Goal: Contribute content

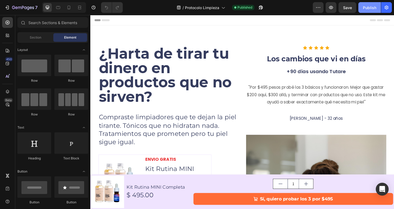
click at [368, 10] on div "Publish" at bounding box center [369, 8] width 13 height 6
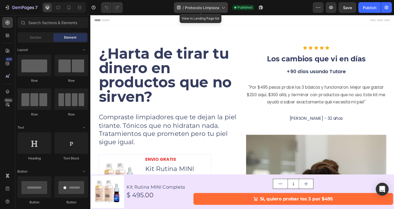
click at [219, 8] on div "/ Protocolo Limpieza" at bounding box center [201, 7] width 54 height 11
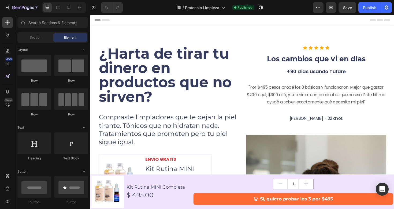
click at [355, 21] on div "Header" at bounding box center [251, 20] width 313 height 11
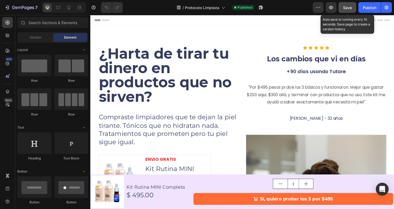
click at [346, 11] on button "Save" at bounding box center [348, 7] width 18 height 11
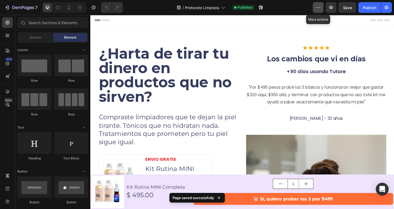
click at [321, 9] on icon "button" at bounding box center [318, 7] width 5 height 5
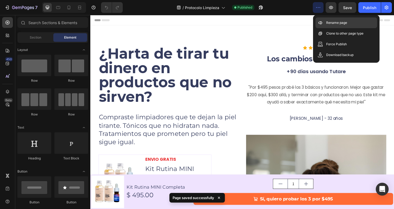
click at [326, 23] on p "Rename page" at bounding box center [336, 22] width 21 height 5
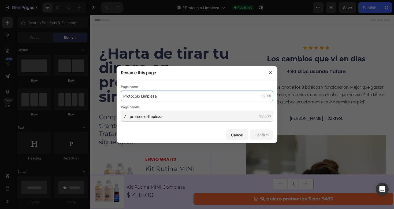
drag, startPoint x: 162, startPoint y: 95, endPoint x: 139, endPoint y: 95, distance: 23.1
drag, startPoint x: 152, startPoint y: 95, endPoint x: 106, endPoint y: 95, distance: 45.3
click at [106, 95] on div "Rename this page Page name [PERSON_NAME] 11/255 Page handle protocolo-limpieza …" at bounding box center [197, 104] width 394 height 209
type input "KitRutinaMiniCompleta"
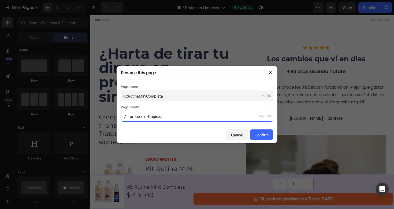
click at [186, 118] on input "protocolo-limpieza" at bounding box center [197, 116] width 152 height 11
type input "Kit-Rutina-Mini-Completa"
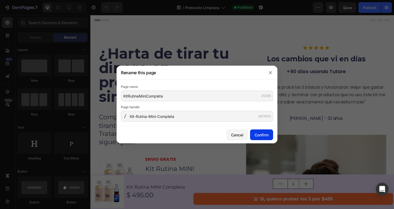
click at [266, 135] on div "Confirm" at bounding box center [262, 135] width 14 height 6
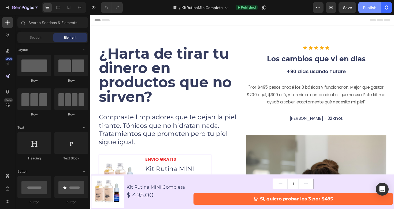
click at [370, 6] on div "Publish" at bounding box center [369, 8] width 13 height 6
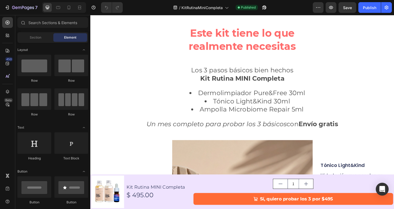
scroll to position [483, 0]
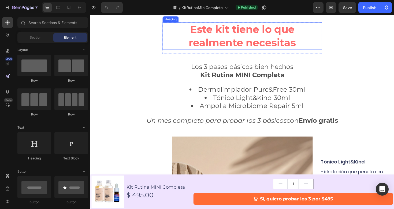
click at [289, 52] on h2 "Este kit tiene lo que realmente necesitas" at bounding box center [251, 37] width 169 height 29
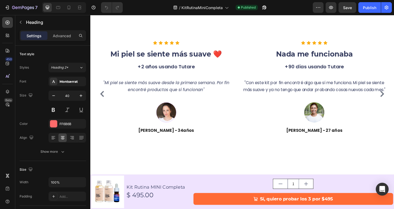
scroll to position [884, 0]
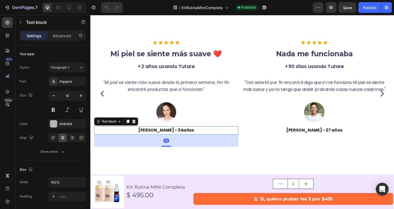
click at [173, 137] on strong "[PERSON_NAME] - 34años" at bounding box center [170, 137] width 59 height 6
click at [173, 136] on strong "[PERSON_NAME] - 34años" at bounding box center [170, 137] width 59 height 6
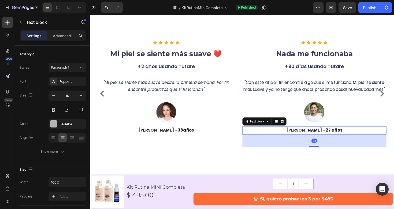
click at [333, 140] on strong "[PERSON_NAME] - 27 años" at bounding box center [328, 137] width 60 height 6
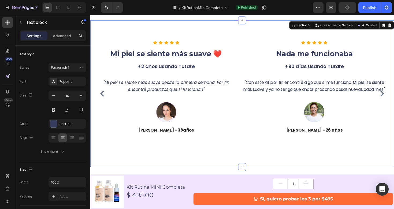
click at [335, 166] on div "Icon Icon Icon Icon Icon Icon List Hoz Mi piel se siente más suave ❤️ Heading +…" at bounding box center [251, 97] width 322 height 155
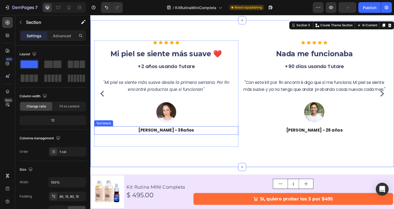
click at [171, 134] on strong "[PERSON_NAME] - 38años" at bounding box center [170, 137] width 59 height 6
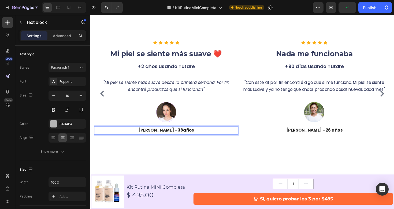
click at [173, 135] on strong "[PERSON_NAME] - 38años" at bounding box center [170, 137] width 59 height 6
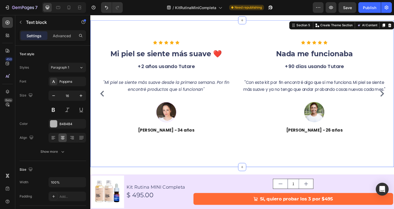
click at [217, 161] on div "Icon Icon Icon Icon Icon Icon List Hoz Mi piel se siente más suave ❤️ Heading +…" at bounding box center [251, 97] width 322 height 155
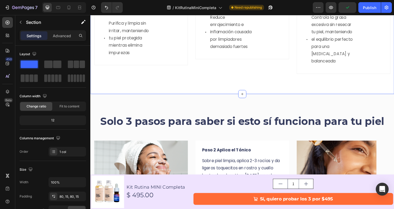
scroll to position [1301, 0]
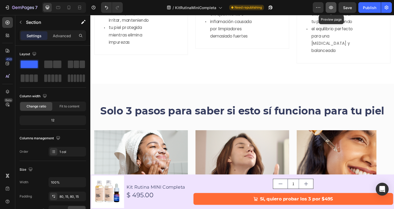
click at [332, 9] on icon "button" at bounding box center [331, 7] width 4 height 3
